Goal: Task Accomplishment & Management: Use online tool/utility

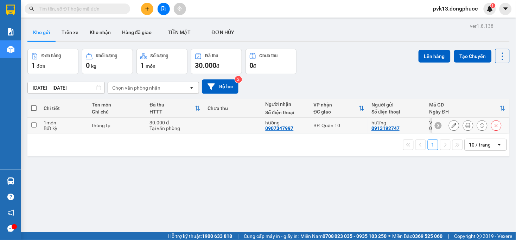
drag, startPoint x: 216, startPoint y: 130, endPoint x: 357, endPoint y: 99, distance: 144.5
click at [217, 130] on td at bounding box center [233, 126] width 58 height 16
checkbox input "true"
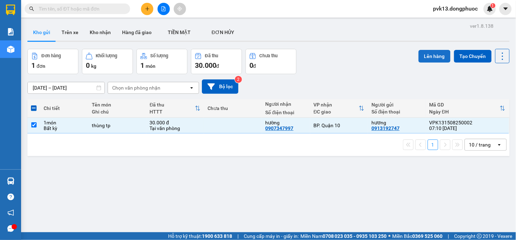
click at [426, 53] on button "Lên hàng" at bounding box center [435, 56] width 32 height 13
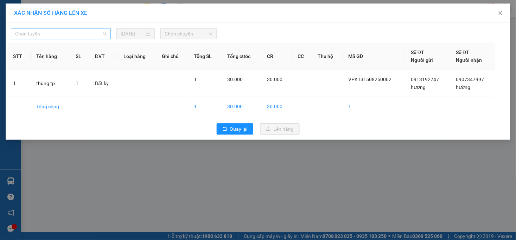
click at [52, 33] on span "Chọn tuyến" at bounding box center [60, 33] width 91 height 11
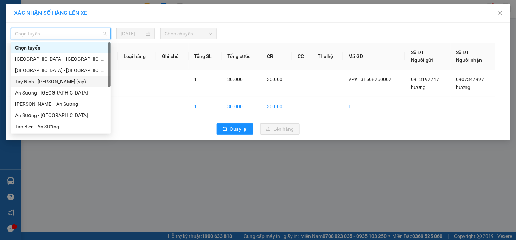
click at [62, 78] on div "Tây Ninh - [PERSON_NAME] (vip)" at bounding box center [60, 82] width 91 height 8
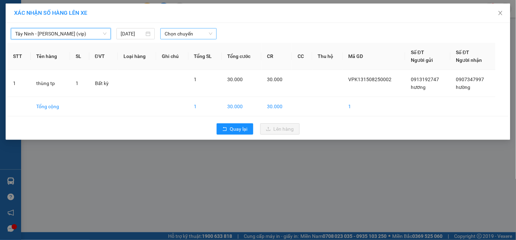
drag, startPoint x: 172, startPoint y: 33, endPoint x: 171, endPoint y: 40, distance: 7.5
click at [173, 32] on span "Chọn chuyến" at bounding box center [188, 33] width 47 height 11
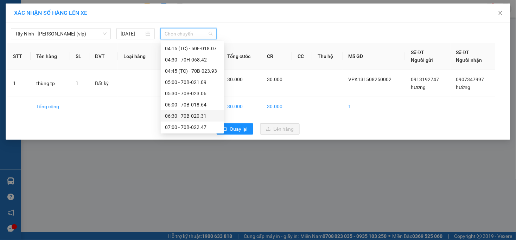
scroll to position [117, 0]
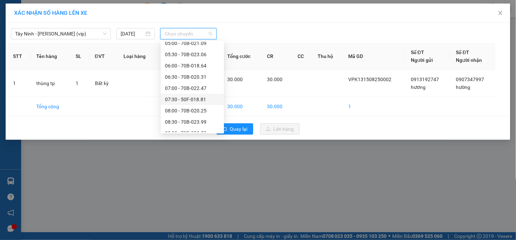
click at [197, 98] on div "07:30 - 50F-018.81" at bounding box center [192, 100] width 55 height 8
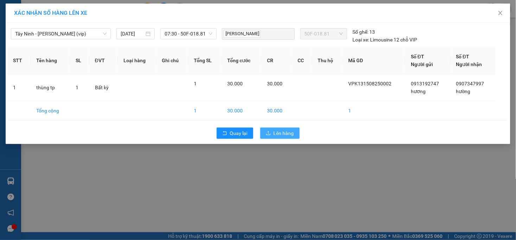
click at [280, 133] on span "Lên hàng" at bounding box center [284, 133] width 20 height 8
